Goal: Find contact information: Find contact information

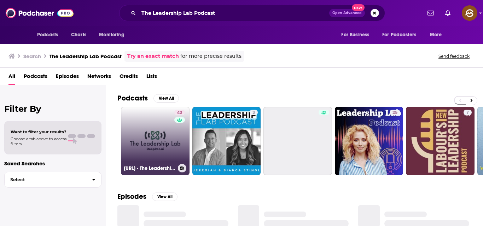
click at [172, 143] on link "43 DeepRec.AI - The Leadership Lab Podcast" at bounding box center [155, 141] width 69 height 69
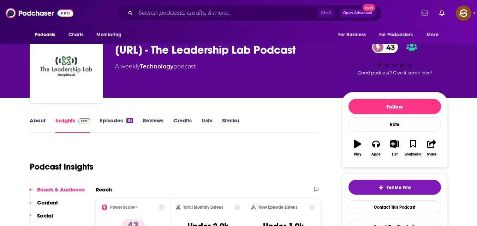
scroll to position [19, 0]
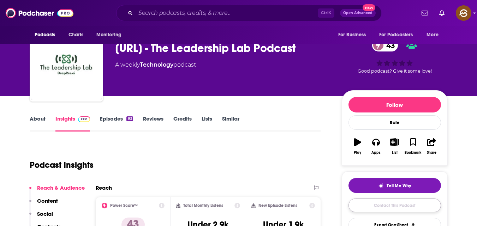
click at [399, 202] on link "Contact This Podcast" at bounding box center [395, 206] width 93 height 14
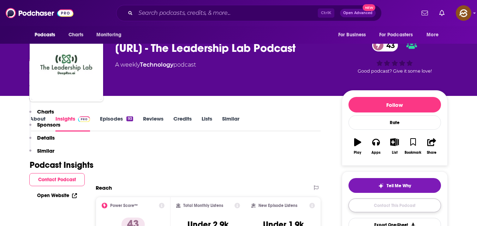
scroll to position [696, 0]
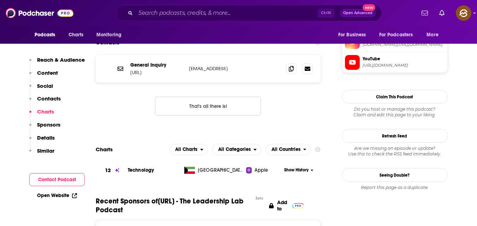
click at [49, 176] on button "Contact Podcast" at bounding box center [56, 179] width 55 height 13
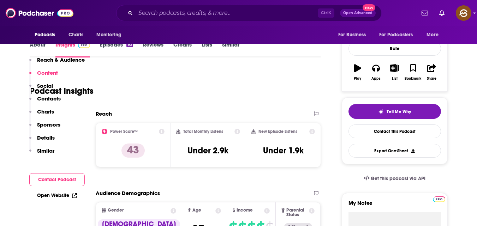
scroll to position [0, 0]
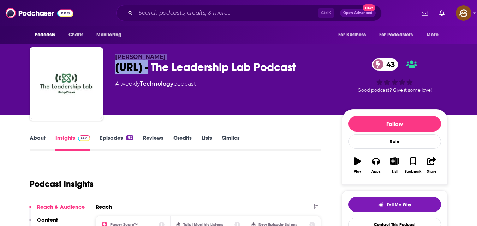
drag, startPoint x: 115, startPoint y: 55, endPoint x: 165, endPoint y: 63, distance: 50.5
click at [165, 63] on div "Anthony Kelly DeepRec.AI - The Leadership Lab Podcast 43 A weekly Technology po…" at bounding box center [223, 82] width 216 height 57
click at [134, 60] on span "Anthony Kelly" at bounding box center [140, 57] width 51 height 7
copy span "Anthony Kelly"
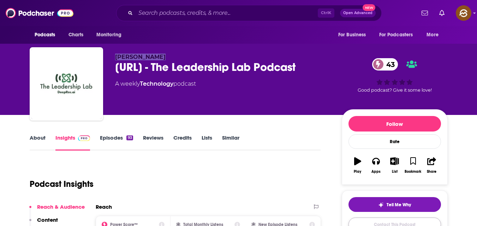
click at [410, 221] on link "Contact This Podcast" at bounding box center [395, 225] width 93 height 14
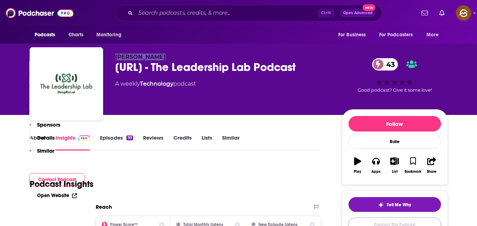
scroll to position [696, 0]
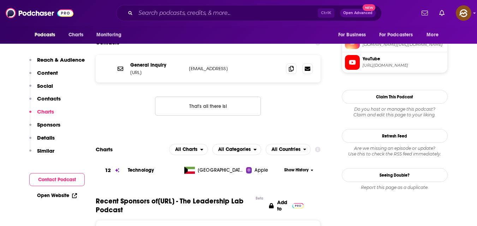
click at [58, 100] on p "Contacts" at bounding box center [49, 98] width 24 height 7
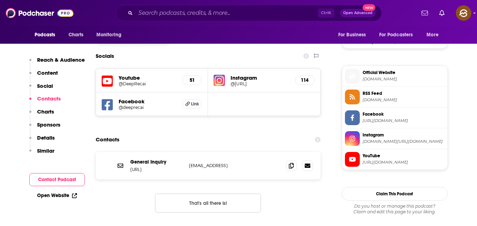
scroll to position [597, 0]
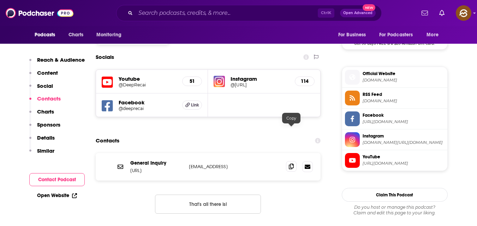
click at [292, 164] on icon at bounding box center [291, 167] width 5 height 6
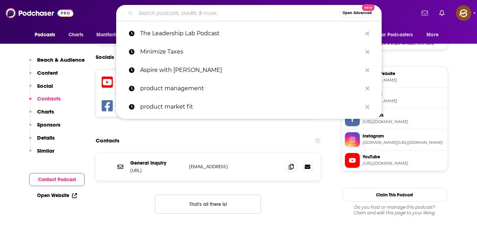
click at [212, 15] on input "Search podcasts, credits, & more..." at bounding box center [238, 12] width 204 height 11
paste input "Fintech founders"
type input "Fintech founders"
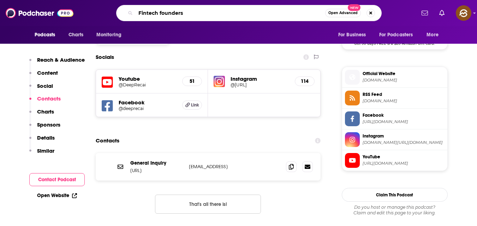
click at [212, 15] on input "Fintech founders" at bounding box center [231, 12] width 190 height 11
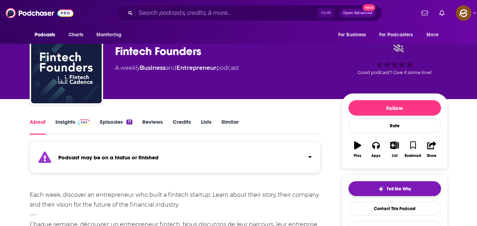
scroll to position [17, 0]
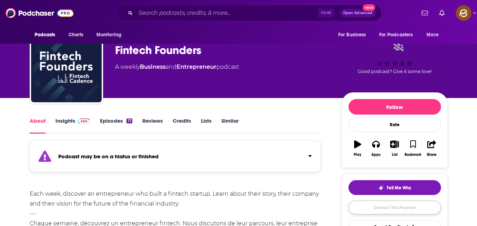
click at [402, 205] on link "Contact This Podcast" at bounding box center [395, 208] width 93 height 14
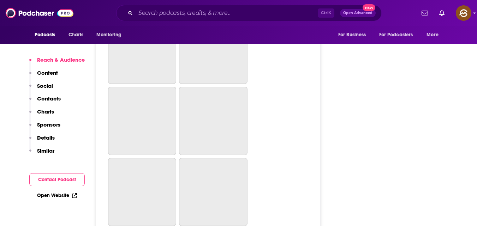
scroll to position [2281, 0]
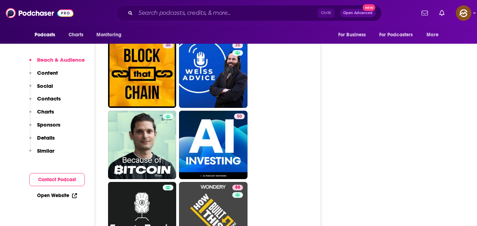
click at [73, 181] on button "Contact Podcast" at bounding box center [56, 179] width 55 height 13
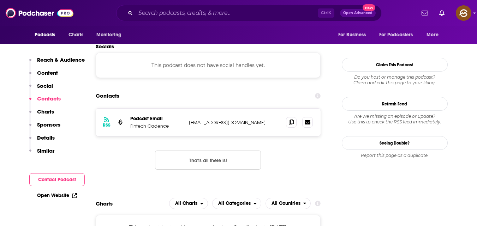
scroll to position [535, 0]
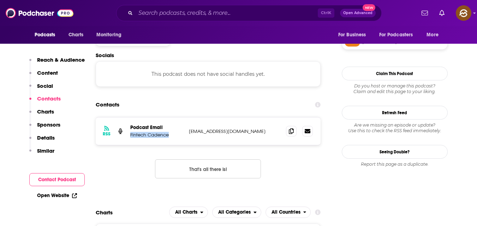
drag, startPoint x: 130, startPoint y: 135, endPoint x: 169, endPoint y: 134, distance: 38.2
click at [169, 134] on p "Fintech Cadence" at bounding box center [156, 135] width 53 height 6
copy p "Fintech Cadence"
click at [289, 128] on icon at bounding box center [291, 131] width 5 height 6
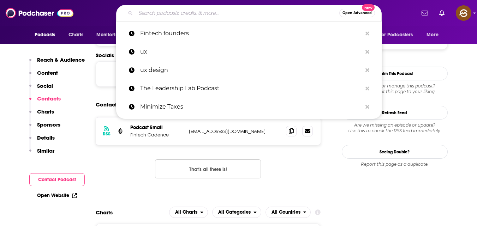
click at [221, 8] on input "Search podcasts, credits, & more..." at bounding box center [238, 12] width 204 height 11
paste input "Fintech Insider by 11:FS"
type input "Fintech Insider by 11:FS"
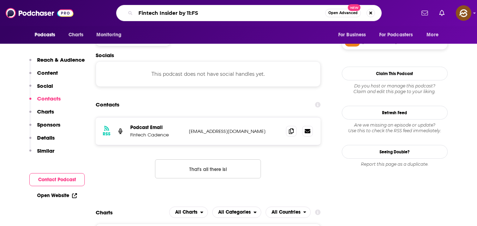
click at [221, 8] on input "Fintech Insider by 11:FS" at bounding box center [231, 12] width 190 height 11
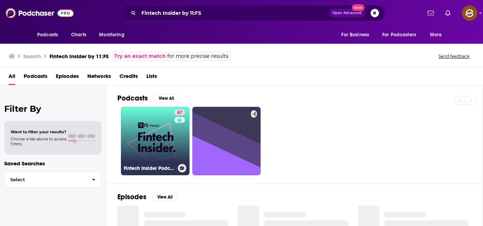
click at [151, 137] on link "67 Fintech Insider Podcast by 11:FS" at bounding box center [155, 141] width 69 height 69
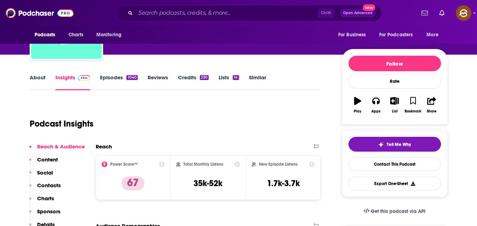
scroll to position [54, 0]
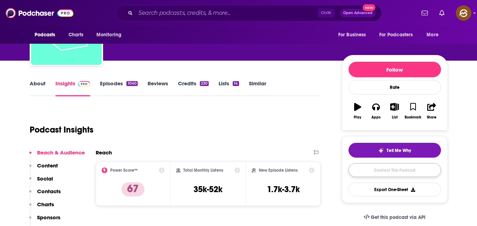
click at [389, 168] on link "Contact This Podcast" at bounding box center [395, 171] width 93 height 14
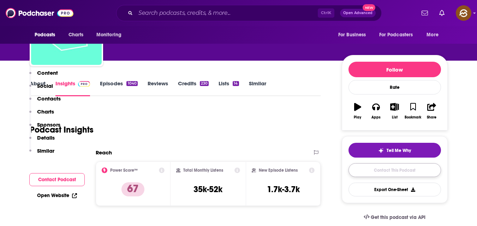
scroll to position [736, 0]
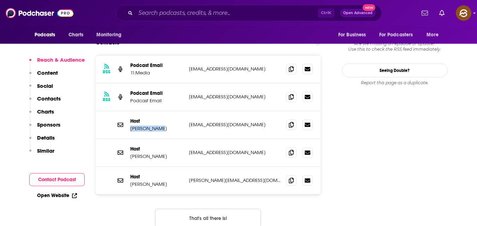
drag, startPoint x: 131, startPoint y: 92, endPoint x: 157, endPoint y: 93, distance: 26.2
click at [157, 126] on p "Simon Taylor" at bounding box center [156, 129] width 53 height 6
copy p "Simon Taylor"
drag, startPoint x: 188, startPoint y: 61, endPoint x: 242, endPoint y: 63, distance: 54.1
click at [242, 83] on div "RSS Podcast Email Podcast Email fintechinsider@11fs.co.uk fintechinsider@11fs.c…" at bounding box center [208, 97] width 225 height 28
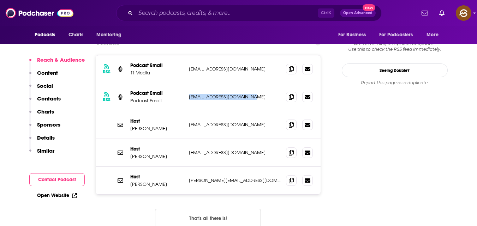
copy p "fintechinsider@11fs.co.uk"
drag, startPoint x: 188, startPoint y: 88, endPoint x: 231, endPoint y: 88, distance: 43.5
click at [231, 111] on div "Host Simon Taylor simon@11fs.com simon@11fs.com" at bounding box center [208, 125] width 225 height 28
copy p "simon@11fs.com"
click at [231, 122] on p "simon@11fs.com" at bounding box center [235, 125] width 92 height 6
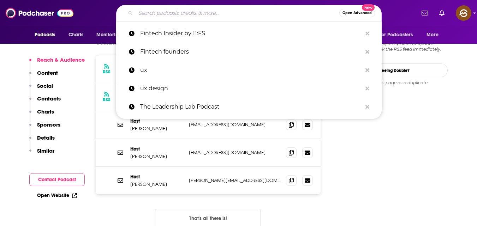
click at [192, 14] on input "Search podcasts, credits, & more..." at bounding box center [238, 12] width 204 height 11
paste input "The Innovantage Podcast"
type input "The Innovantage Podcast"
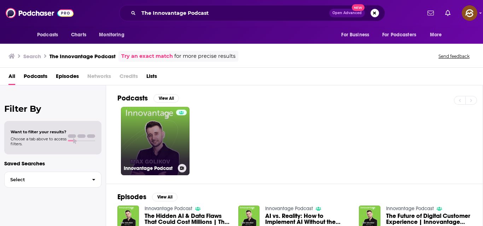
click at [161, 130] on link "Innovantage Podcast" at bounding box center [155, 141] width 69 height 69
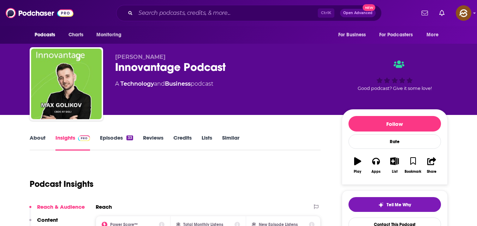
scroll to position [87, 0]
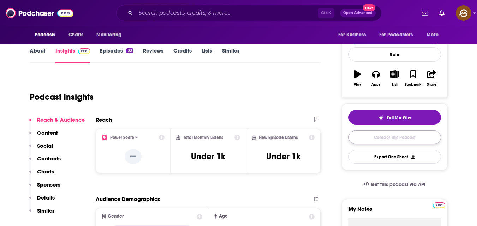
click at [389, 138] on link "Contact This Podcast" at bounding box center [395, 138] width 93 height 14
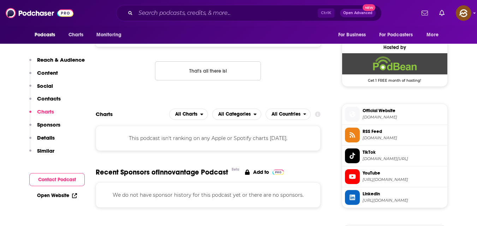
click at [54, 179] on button "Contact Podcast" at bounding box center [56, 179] width 55 height 13
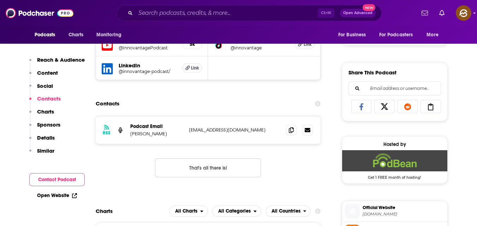
scroll to position [406, 0]
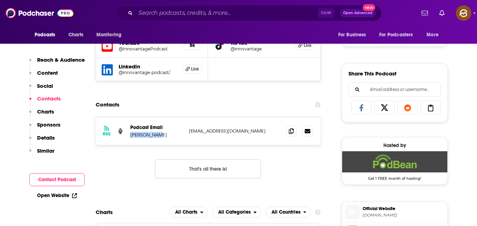
drag, startPoint x: 130, startPoint y: 136, endPoint x: 161, endPoint y: 135, distance: 30.4
click at [161, 135] on p "Max Golikov" at bounding box center [156, 135] width 53 height 6
copy p "Max Golikov"
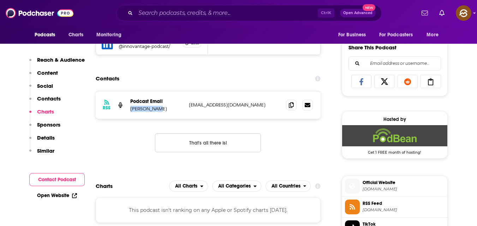
scroll to position [431, 0]
click at [293, 105] on icon at bounding box center [291, 105] width 5 height 6
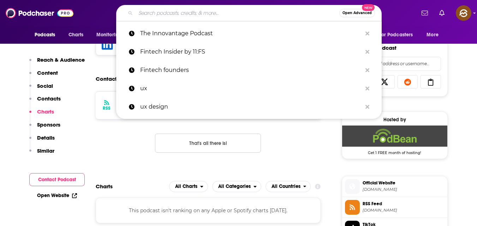
click at [244, 8] on input "Search podcasts, credits, & more..." at bounding box center [238, 12] width 204 height 11
paste input "The CTO Advisor Podcast"
type input "The CTO Advisor Podcast"
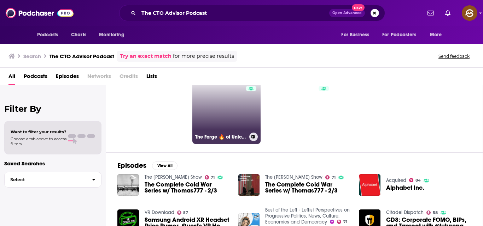
scroll to position [4, 0]
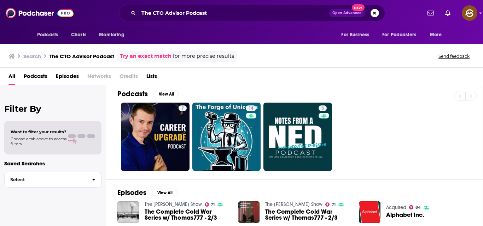
click at [45, 75] on span "Podcasts" at bounding box center [36, 78] width 24 height 14
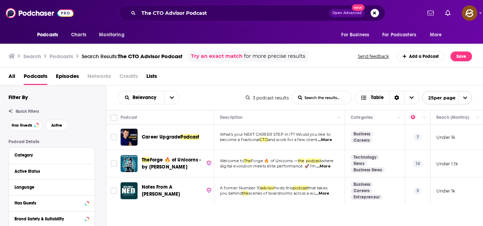
click at [223, 58] on link "Try an exact match" at bounding box center [217, 56] width 52 height 8
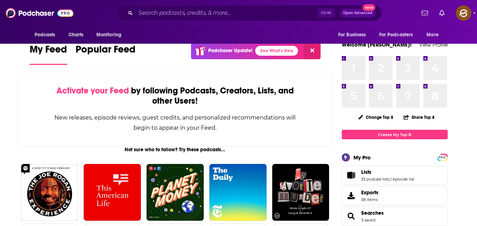
scroll to position [11, 0]
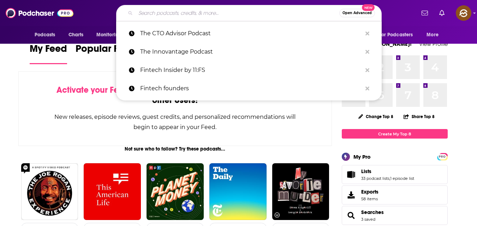
click at [193, 11] on input "Search podcasts, credits, & more..." at bounding box center [238, 12] width 204 height 11
paste input "The CTO Advisor Podcast"
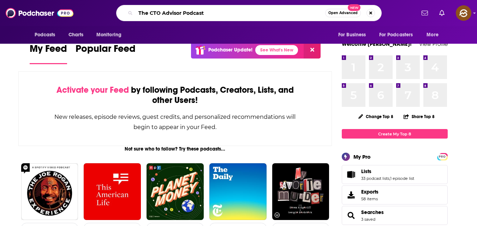
type input "The CTO Advisor Podcast"
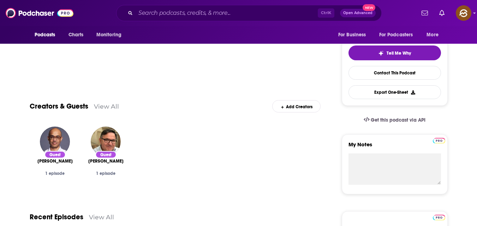
scroll to position [152, 0]
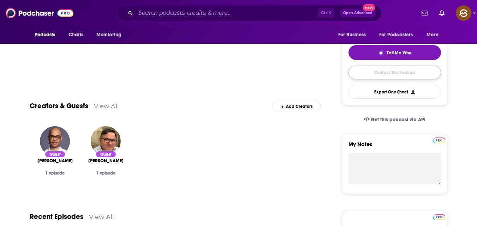
click at [384, 72] on link "Contact This Podcast" at bounding box center [395, 73] width 93 height 14
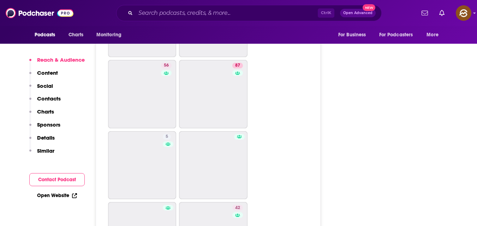
click at [61, 178] on button "Contact Podcast" at bounding box center [56, 179] width 55 height 13
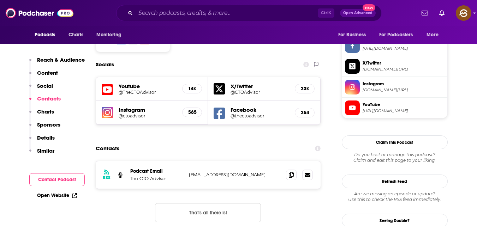
scroll to position [606, 0]
click at [294, 172] on icon at bounding box center [291, 175] width 5 height 6
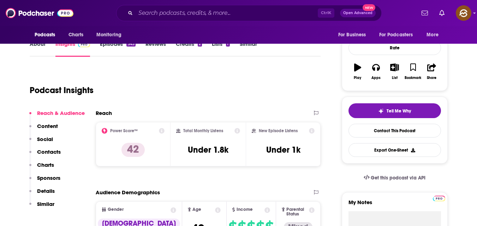
scroll to position [95, 0]
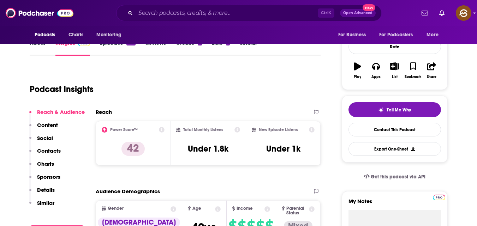
click at [48, 150] on p "Contacts" at bounding box center [49, 151] width 24 height 7
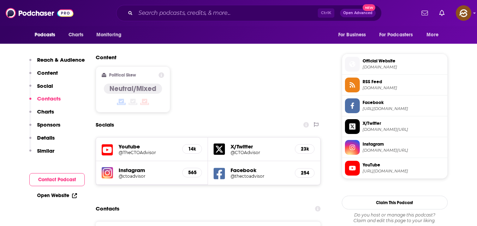
scroll to position [538, 0]
